Goal: Task Accomplishment & Management: Use online tool/utility

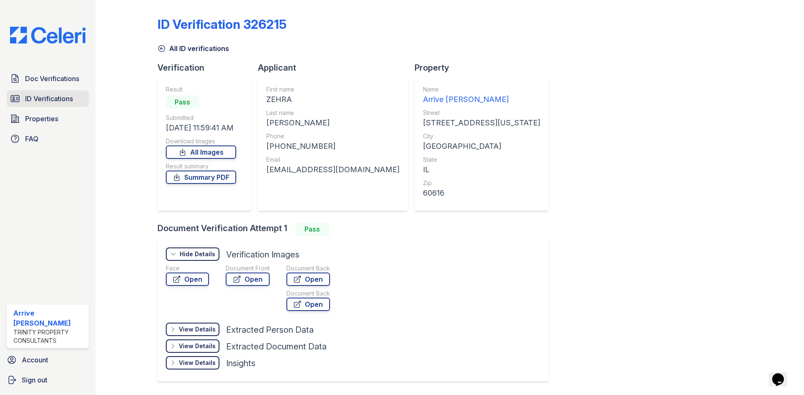
click at [40, 100] on span "ID Verifications" at bounding box center [49, 99] width 48 height 10
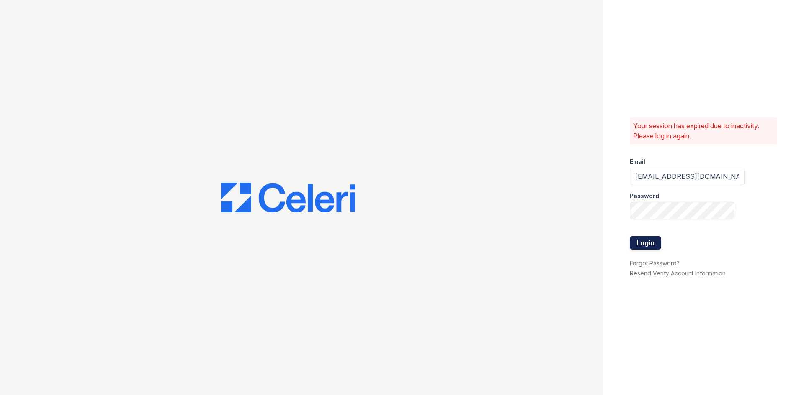
click at [652, 244] on button "Login" at bounding box center [644, 242] width 31 height 13
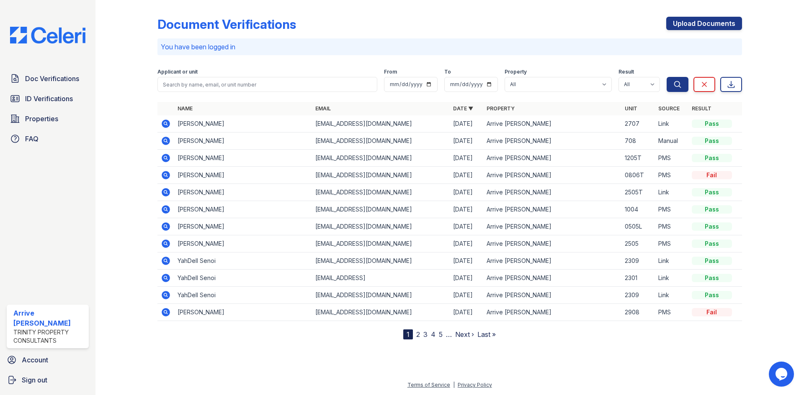
click at [719, 16] on div "Document Verifications Upload Documents You have been logged in Filter Applican…" at bounding box center [449, 171] width 584 height 336
click at [721, 26] on link "Upload Documents" at bounding box center [704, 23] width 76 height 13
drag, startPoint x: 682, startPoint y: 139, endPoint x: 655, endPoint y: 139, distance: 27.2
click at [655, 139] on td "Manual" at bounding box center [671, 141] width 33 height 17
copy td "Manual"
